Goal: Information Seeking & Learning: Understand process/instructions

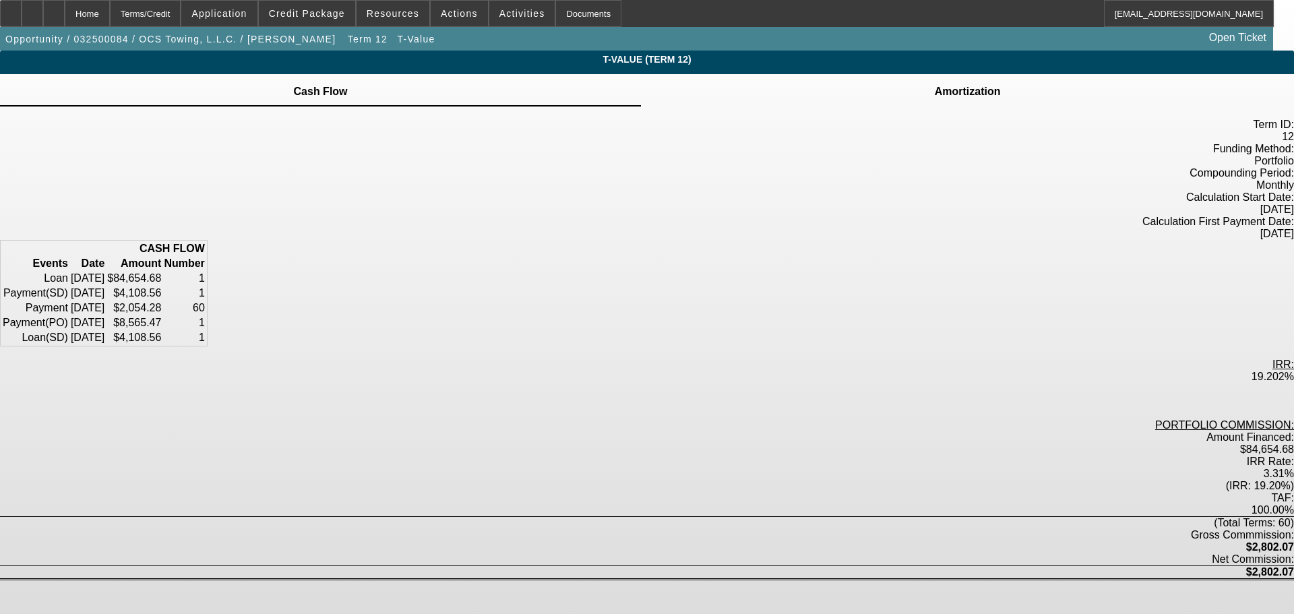
click at [968, 84] on icon at bounding box center [968, 84] width 0 height 0
click at [934, 84] on td at bounding box center [967, 83] width 67 height 1
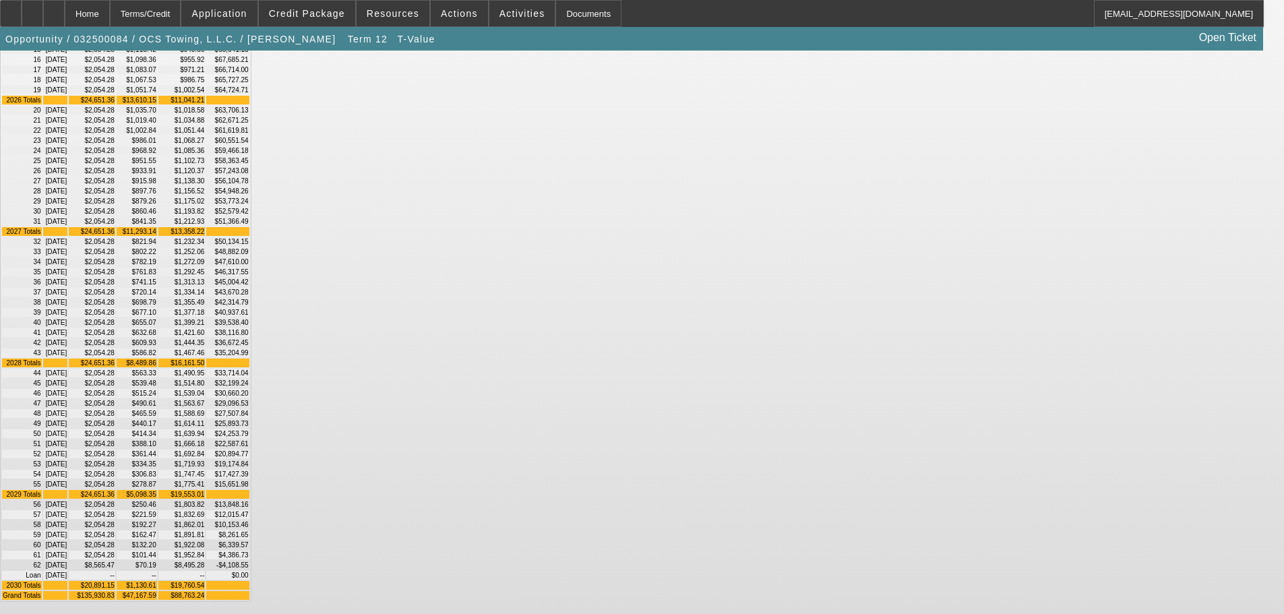
scroll to position [404, 0]
drag, startPoint x: 795, startPoint y: 413, endPoint x: 834, endPoint y: 413, distance: 39.1
click at [249, 286] on td "$45,004.42" at bounding box center [227, 282] width 42 height 9
drag, startPoint x: 793, startPoint y: 412, endPoint x: 839, endPoint y: 416, distance: 45.3
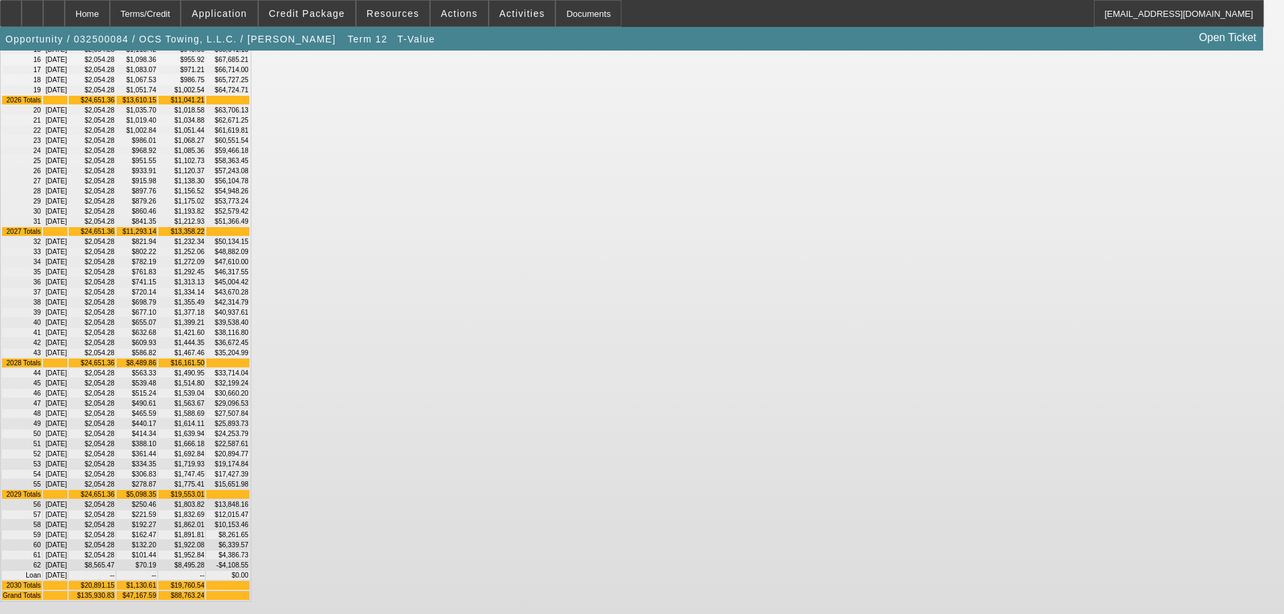
click at [249, 286] on td "$45,004.42" at bounding box center [227, 282] width 42 height 9
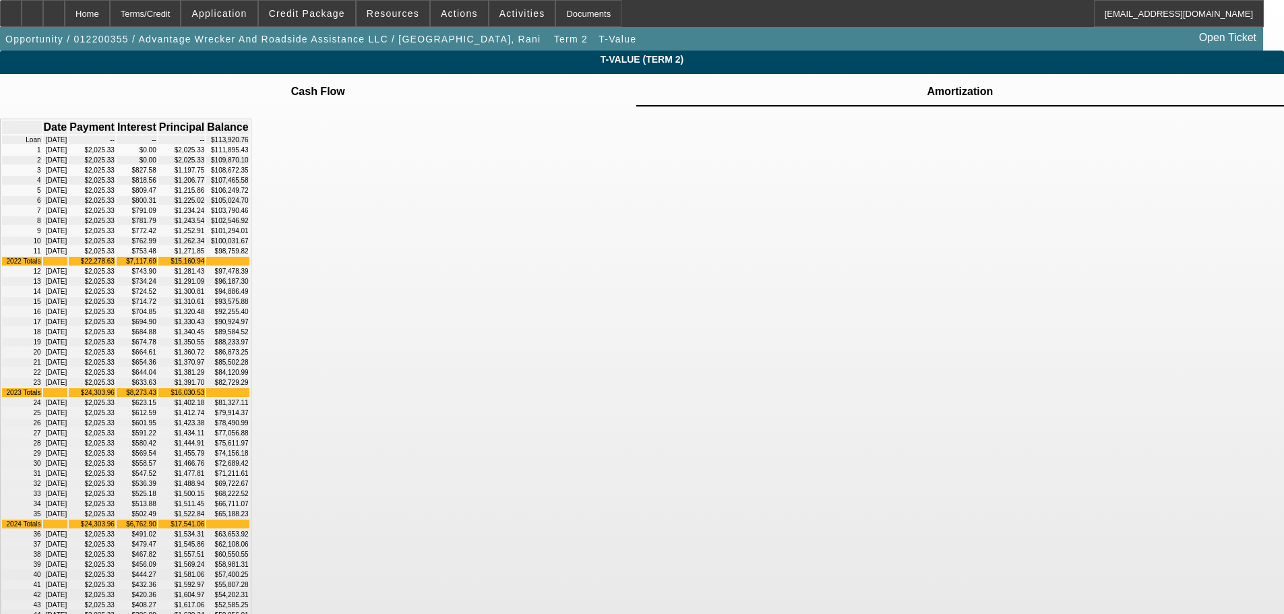
click at [1188, 212] on div "T-Value (Term 2) Cash Flow Amortization Date" at bounding box center [642, 509] width 1284 height 917
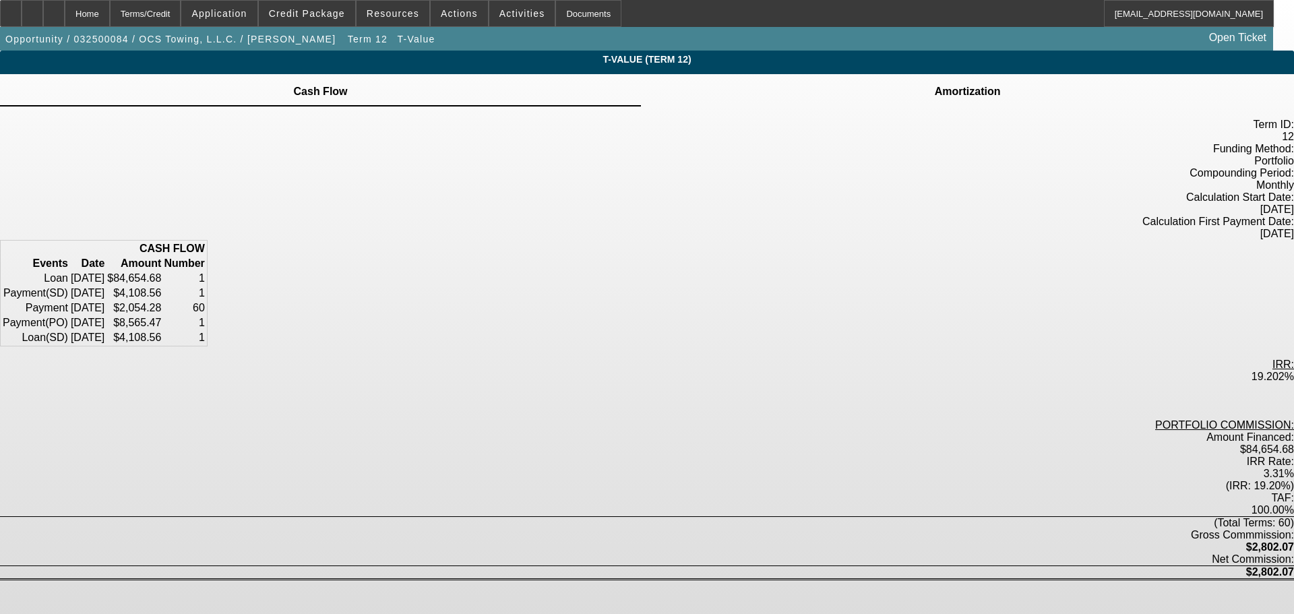
click at [934, 84] on td at bounding box center [967, 83] width 67 height 1
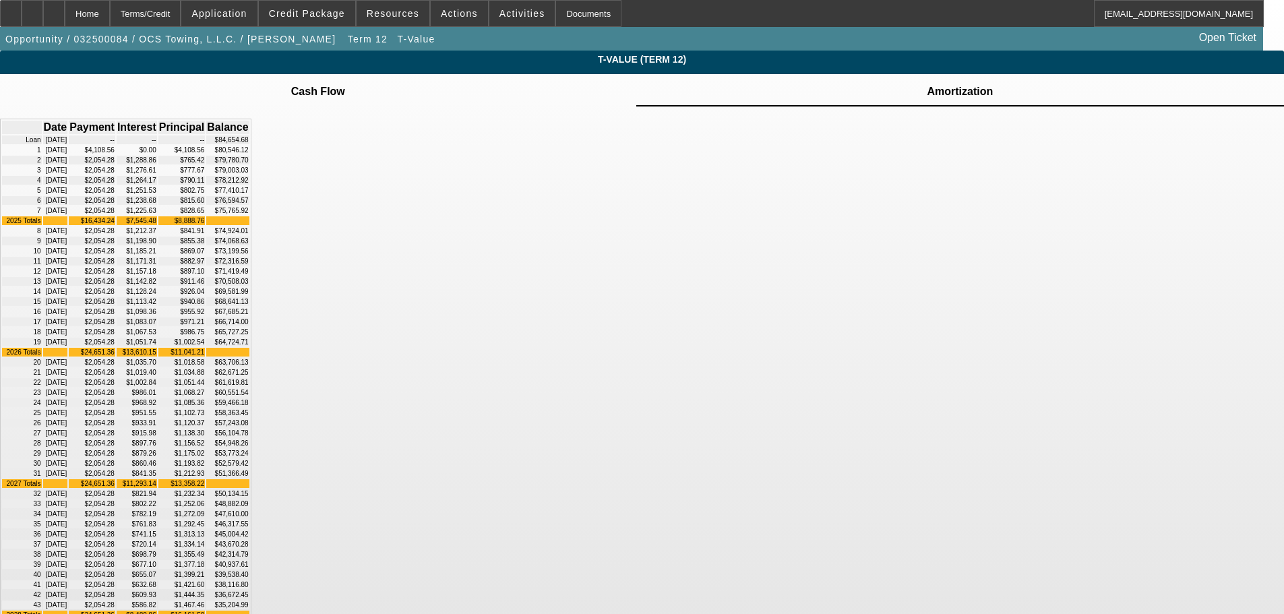
drag, startPoint x: 793, startPoint y: 169, endPoint x: 832, endPoint y: 166, distance: 39.2
click at [249, 154] on td "$80,546.12" at bounding box center [227, 150] width 42 height 9
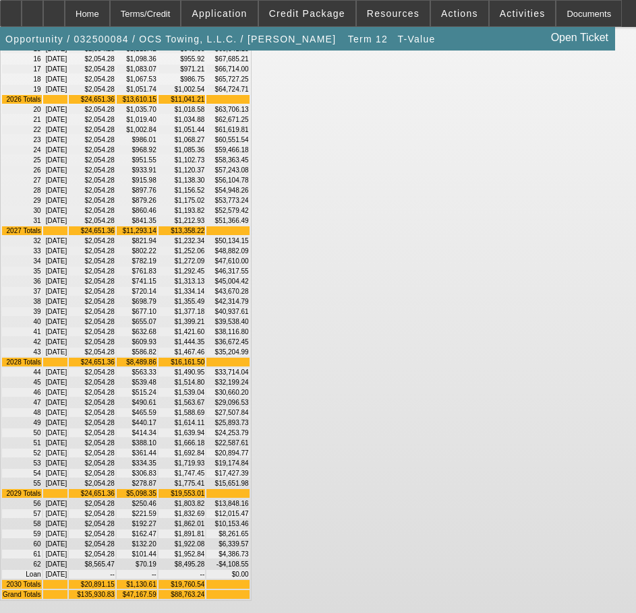
scroll to position [766, 0]
click at [157, 580] on td "$1,130.61" at bounding box center [137, 584] width 40 height 9
click at [115, 419] on td "$2,054.28" at bounding box center [92, 423] width 47 height 9
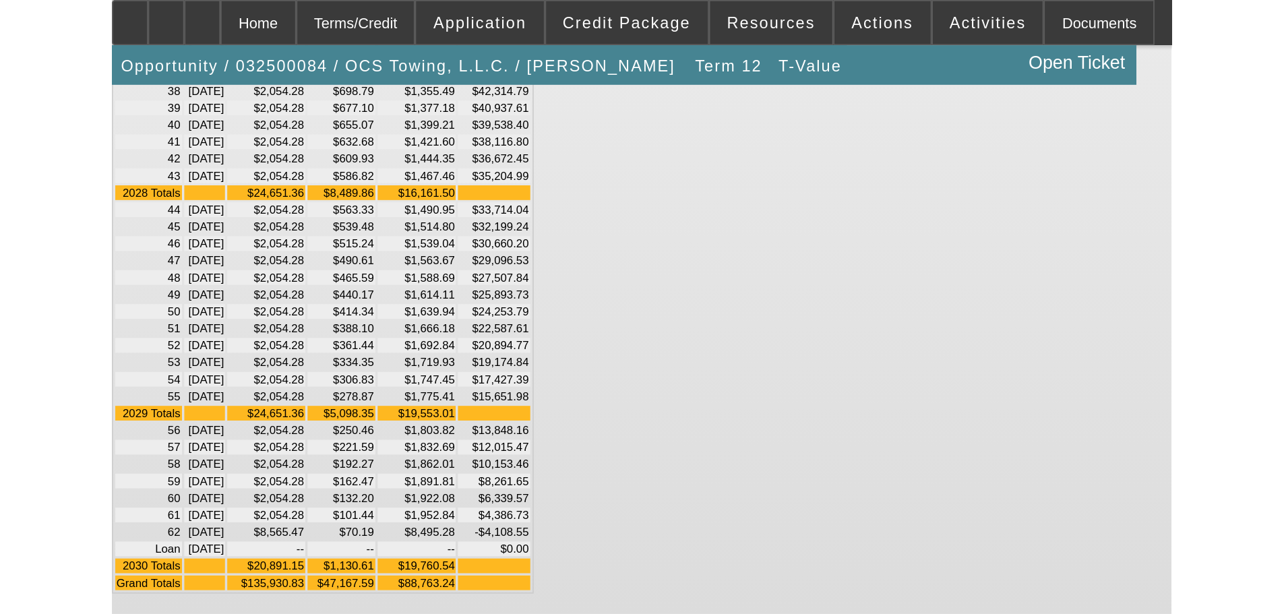
scroll to position [766, 0]
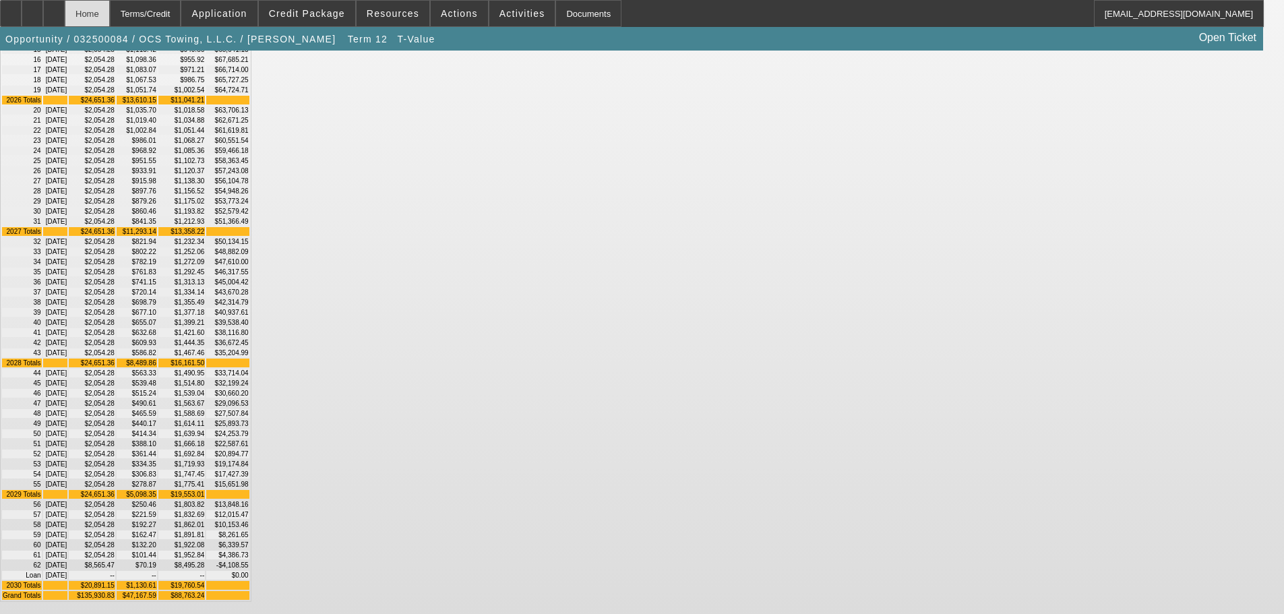
click at [110, 8] on div "Home" at bounding box center [87, 13] width 45 height 27
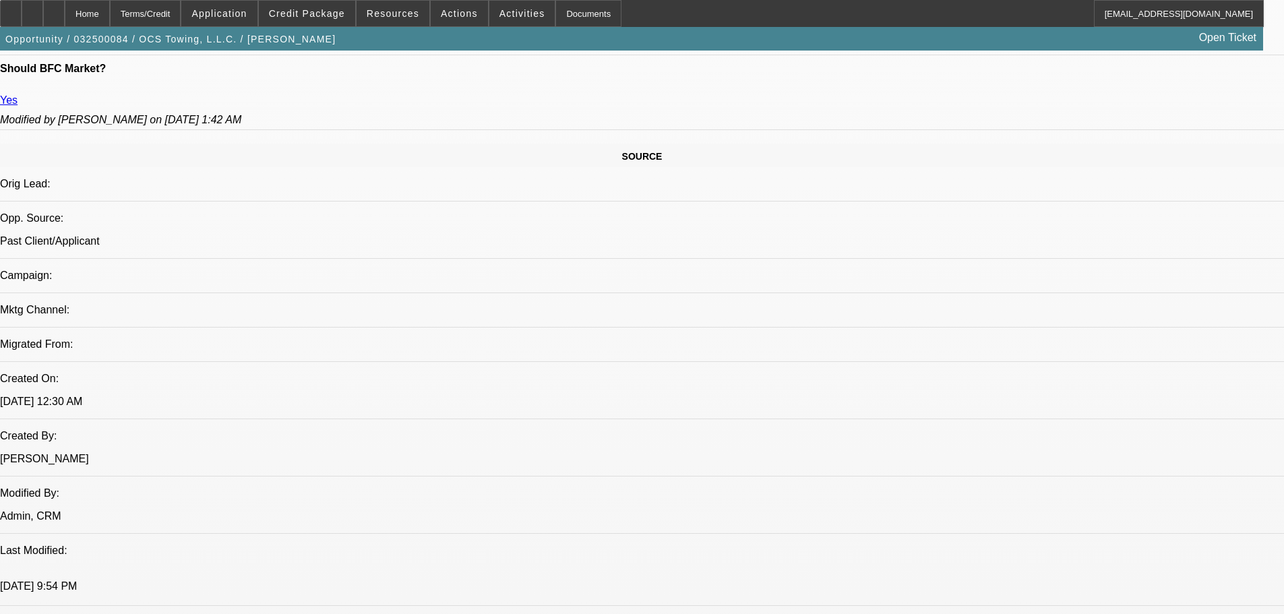
select select "0"
select select "2"
select select "0.1"
select select "0"
select select "2"
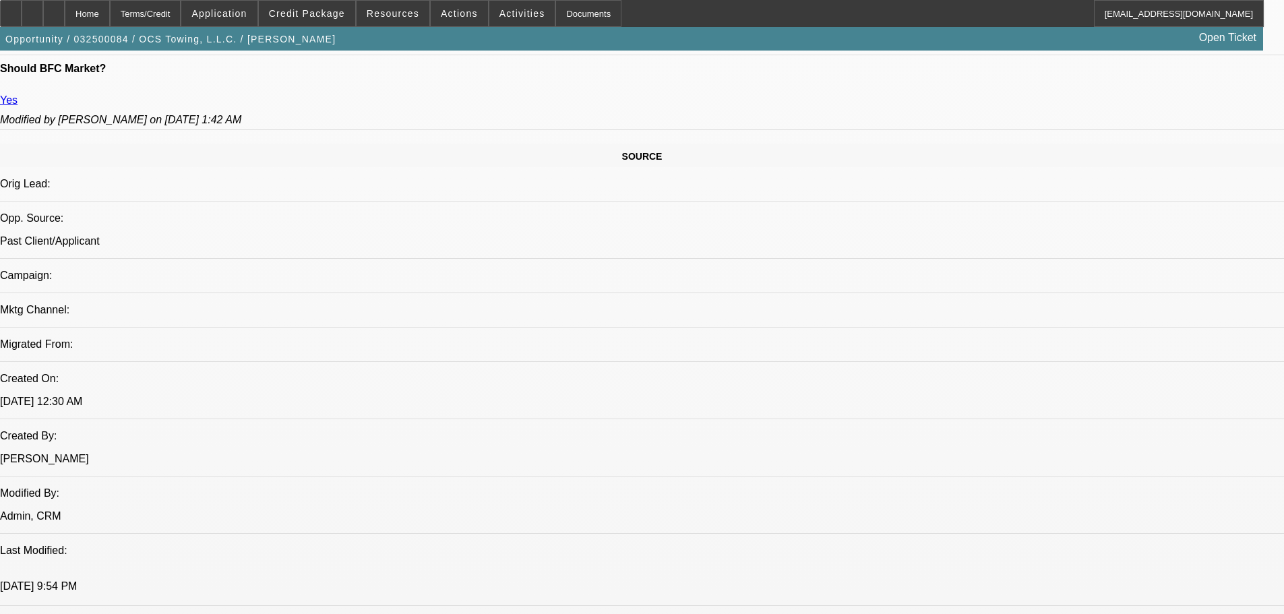
select select "0.1"
select select "0"
select select "2"
select select "0.1"
select select "0"
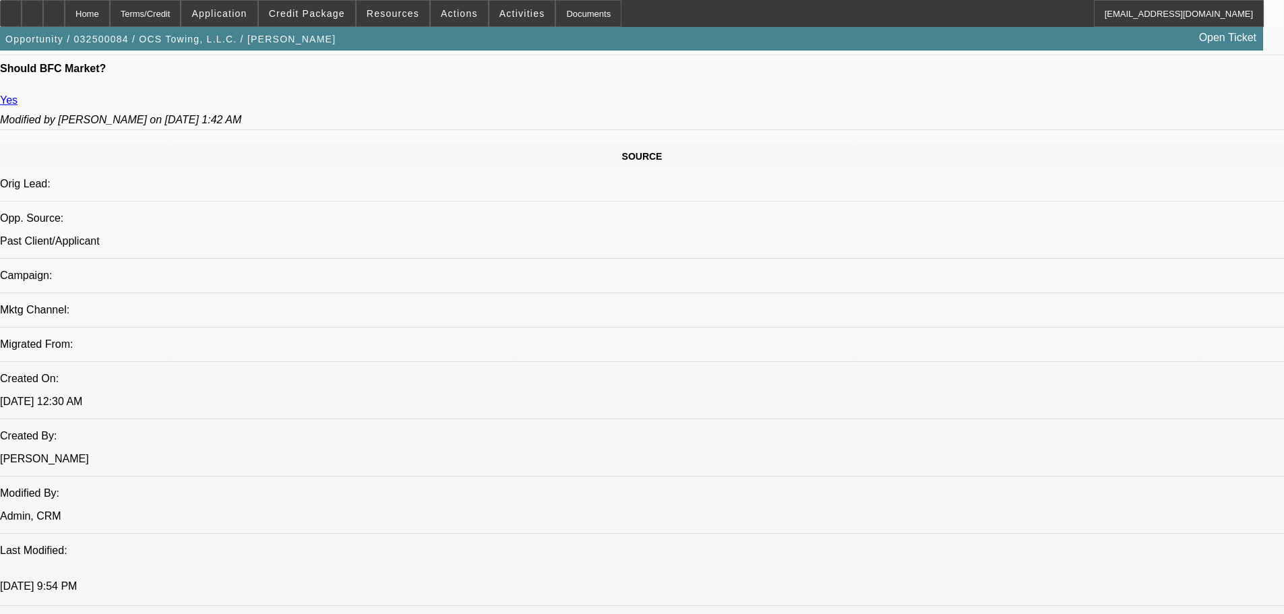
select select "0.1"
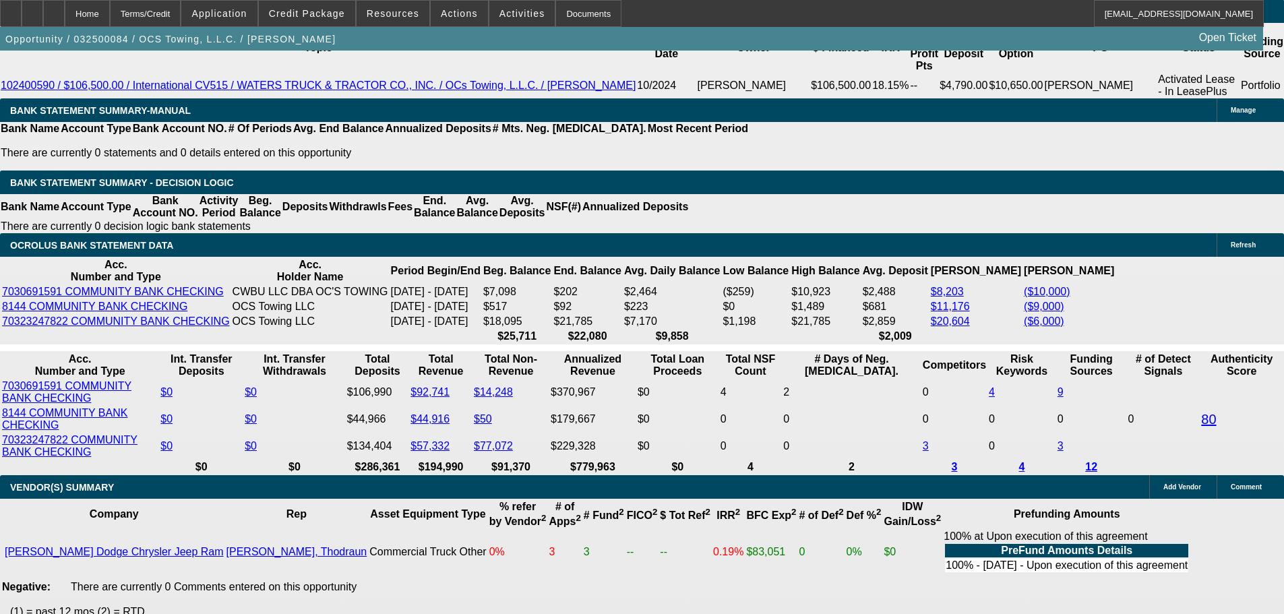
select select "1"
select select "2"
select select "1"
select select "2"
select select "1"
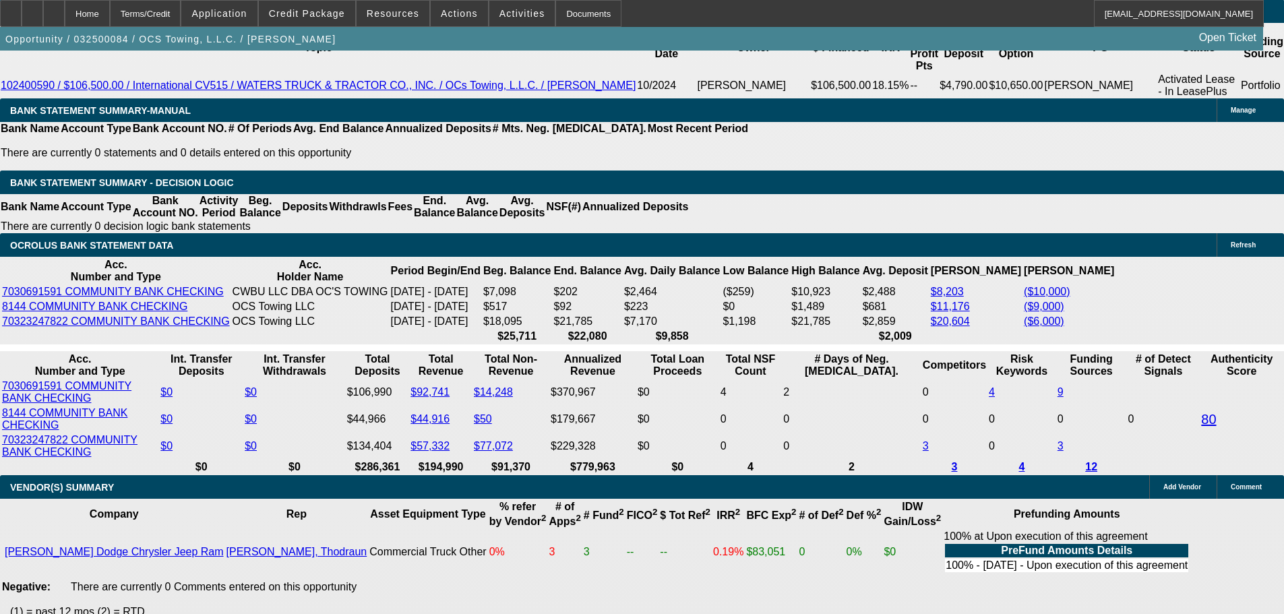
select select "2"
select select "1"
select select "2"
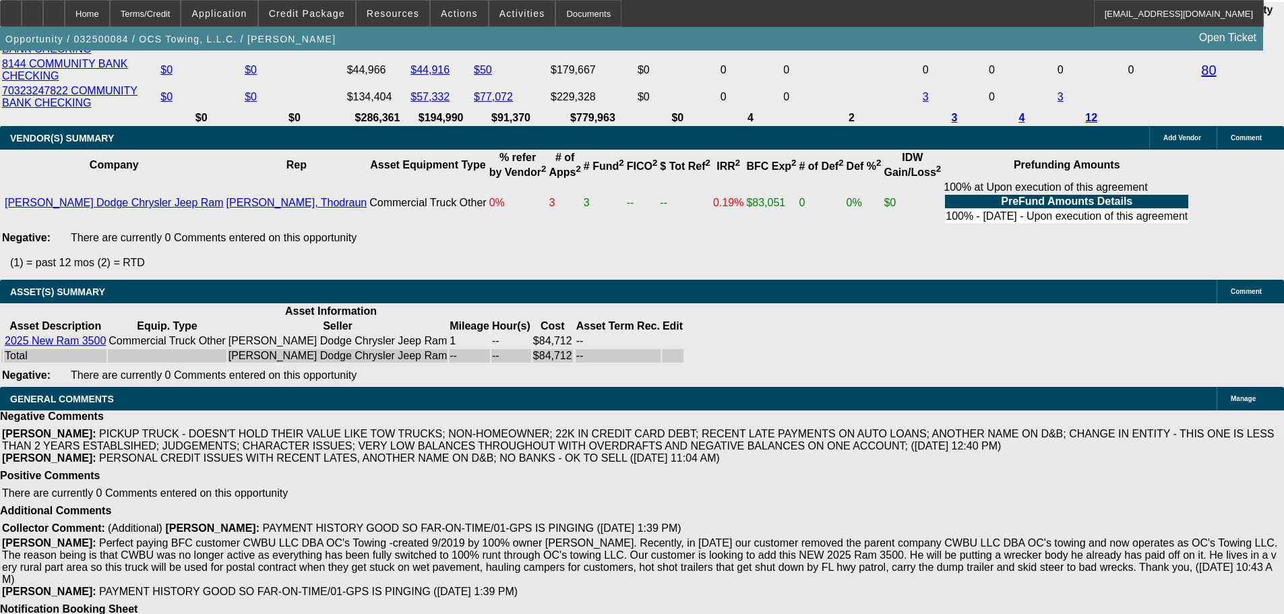
select select "4"
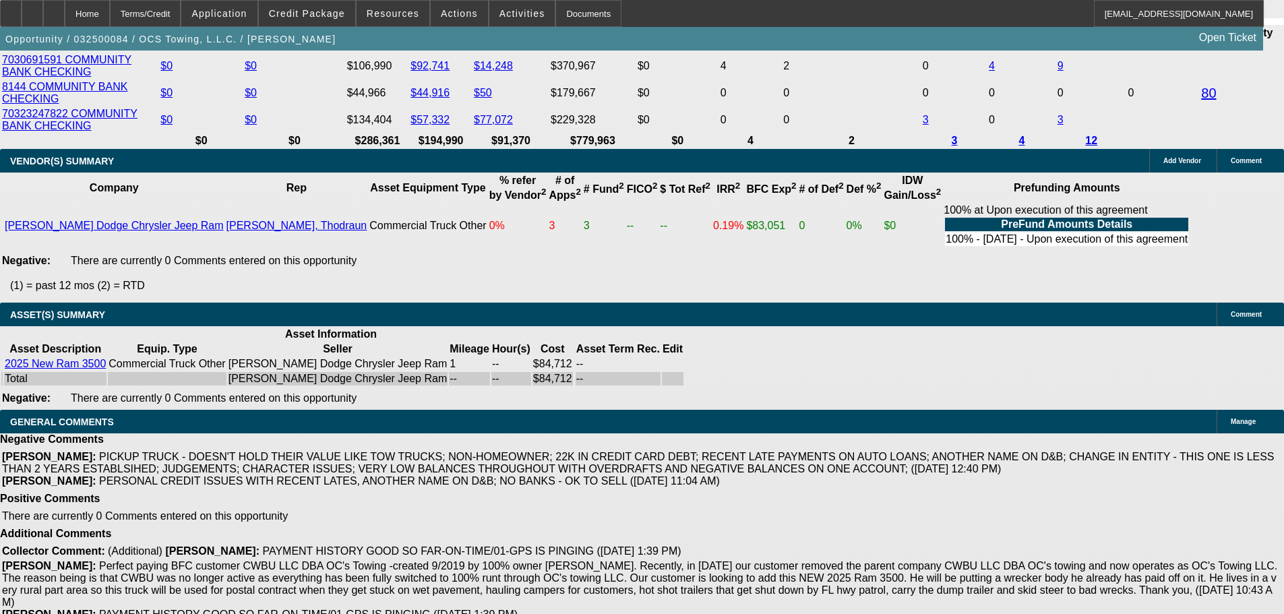
scroll to position [2725, 0]
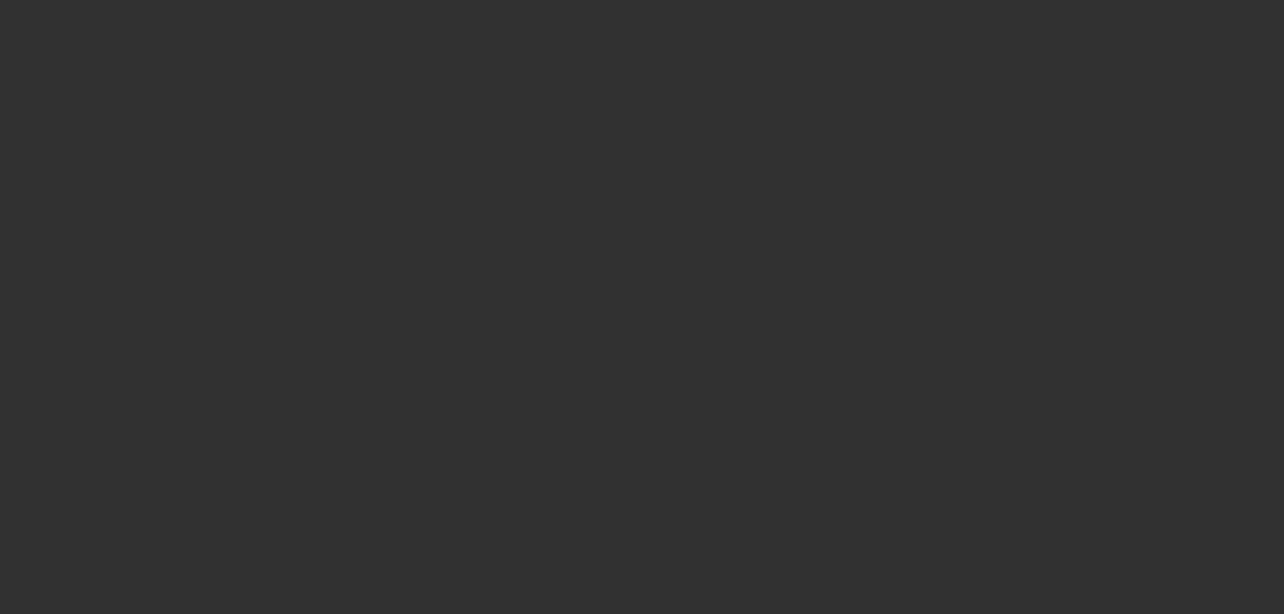
select select "0"
select select "2"
select select "0.1"
select select "4"
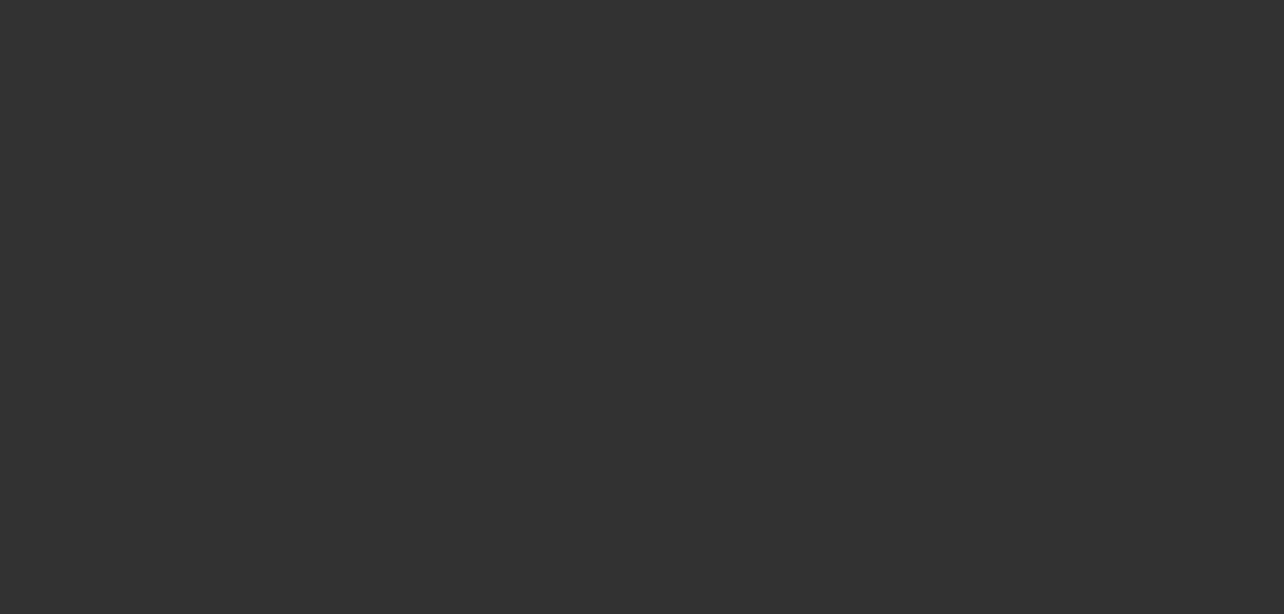
select select "0"
select select "2"
select select "0.1"
select select "4"
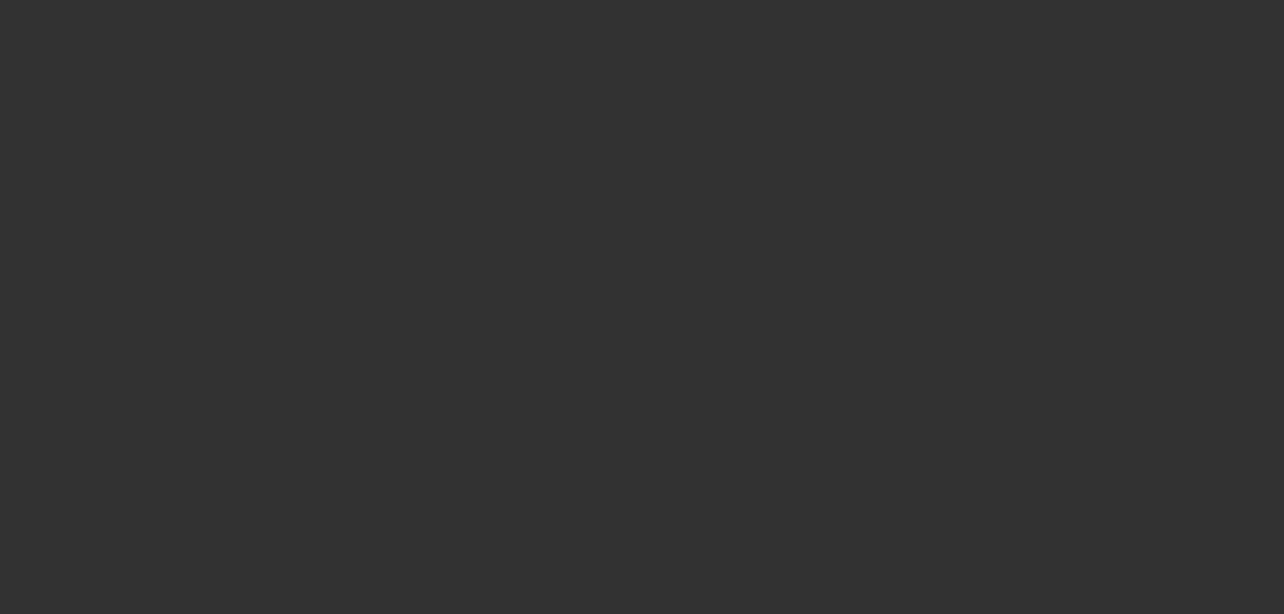
select select "0"
select select "2"
select select "0.1"
select select "4"
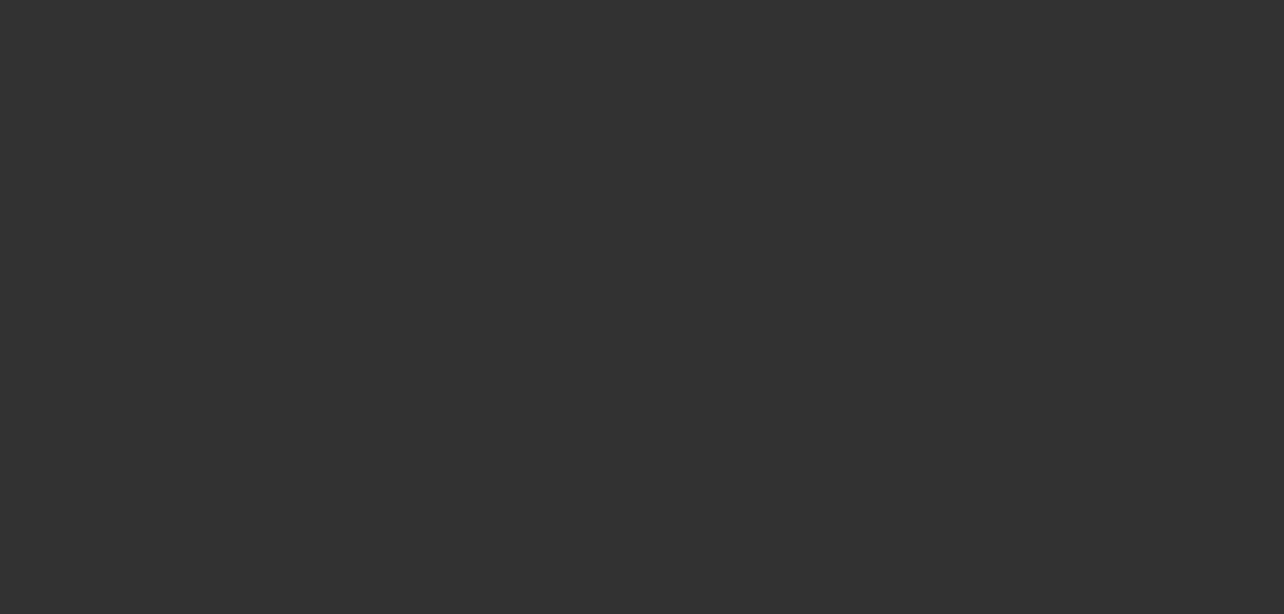
select select "0"
select select "2"
select select "0.1"
select select "4"
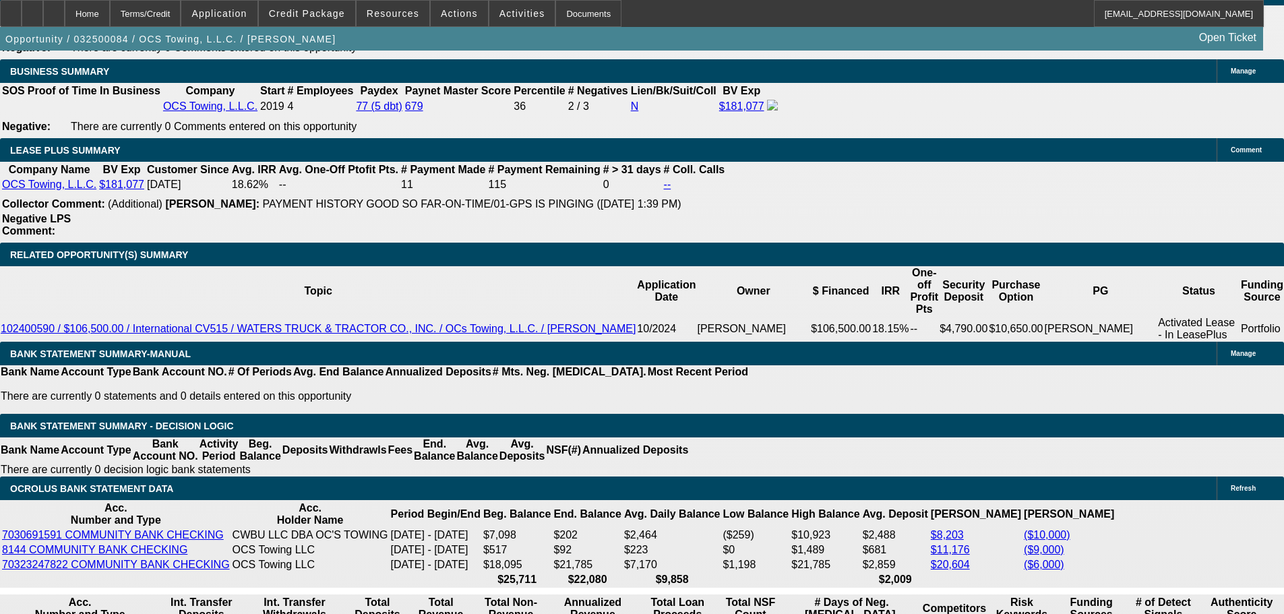
scroll to position [2224, 0]
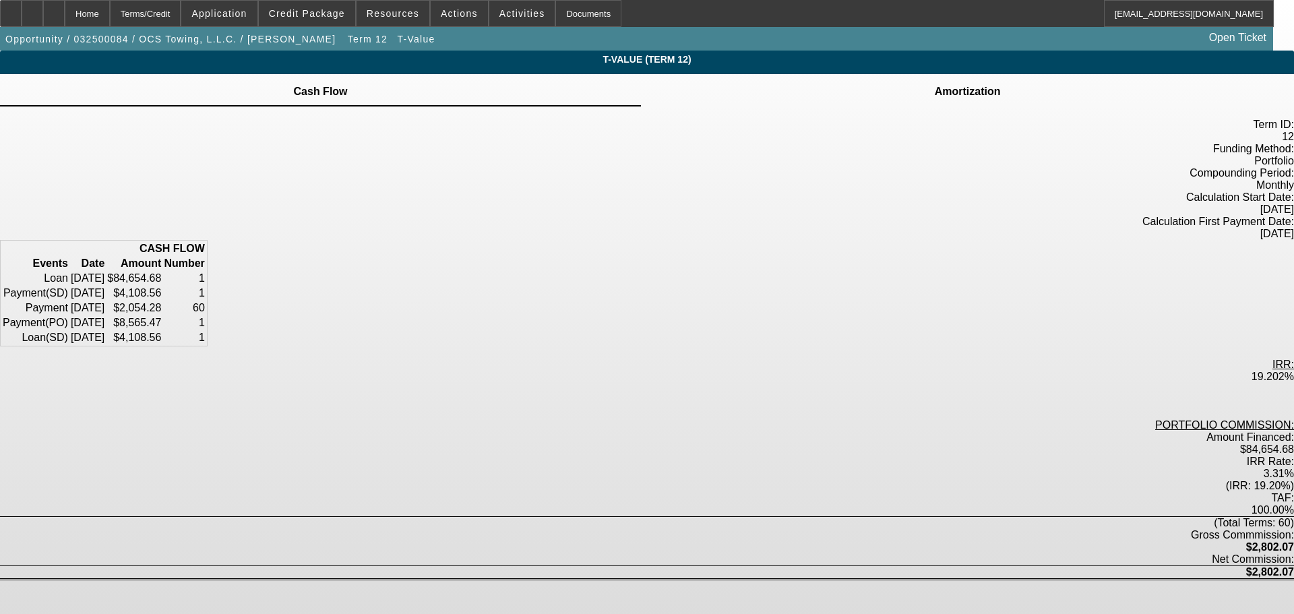
click at [968, 84] on icon at bounding box center [968, 84] width 0 height 0
